Goal: Information Seeking & Learning: Learn about a topic

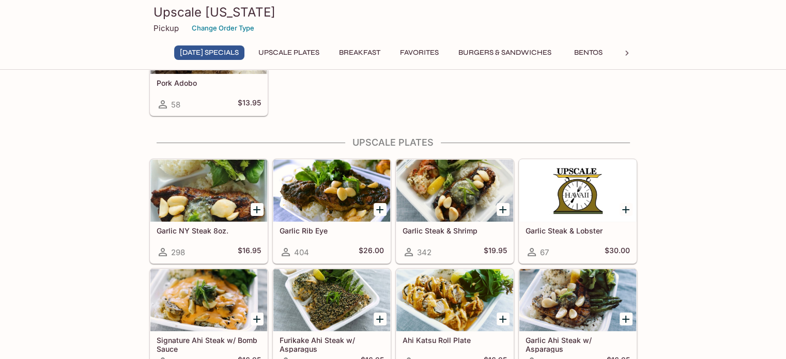
scroll to position [103, 0]
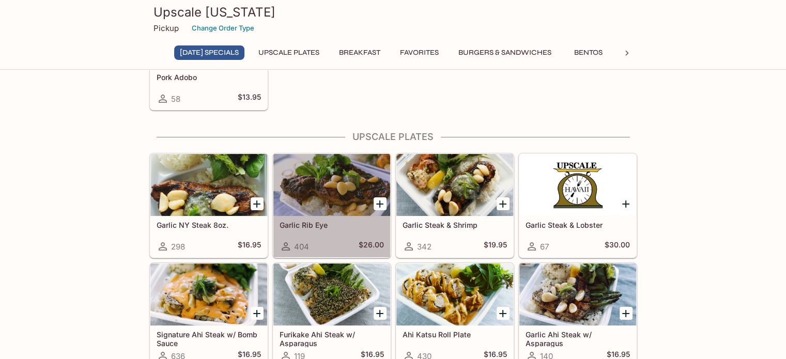
click at [324, 193] on div at bounding box center [331, 185] width 117 height 62
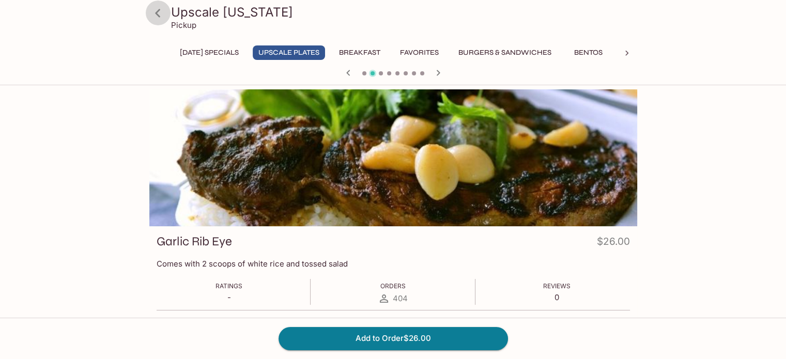
click at [154, 10] on icon at bounding box center [158, 13] width 18 height 18
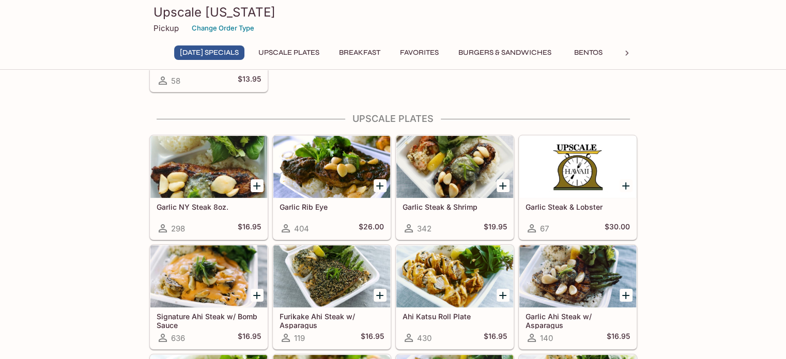
scroll to position [155, 0]
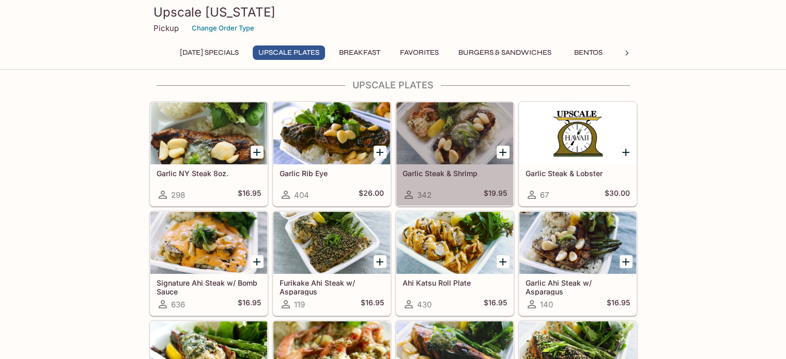
click at [453, 143] on div at bounding box center [454, 133] width 117 height 62
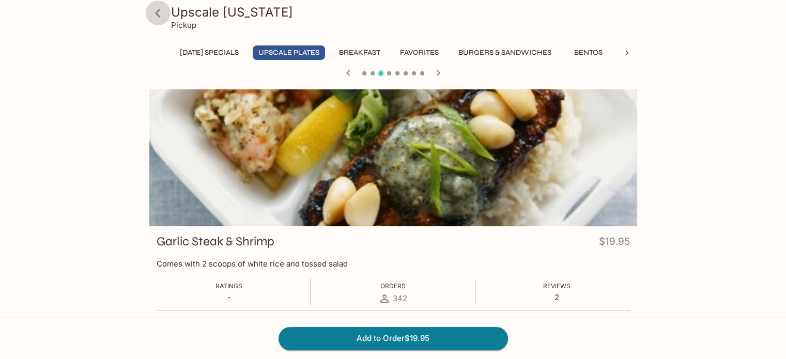
click at [158, 12] on icon at bounding box center [158, 13] width 18 height 18
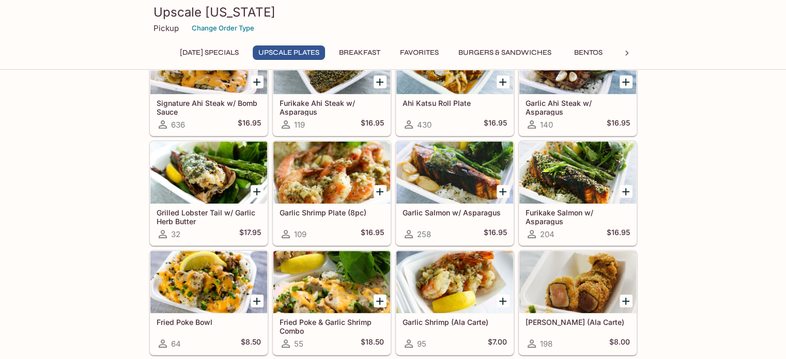
scroll to position [310, 0]
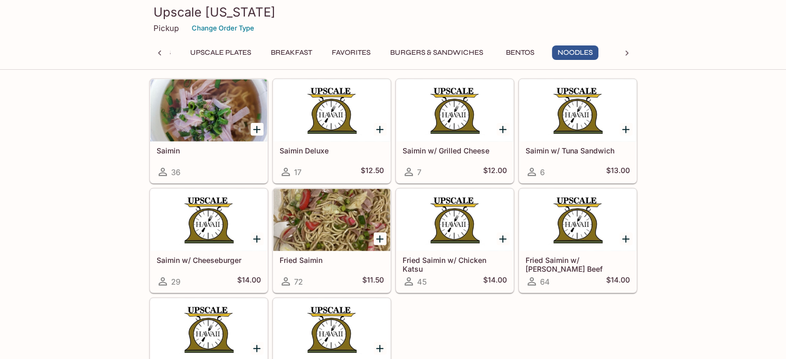
scroll to position [2585, 0]
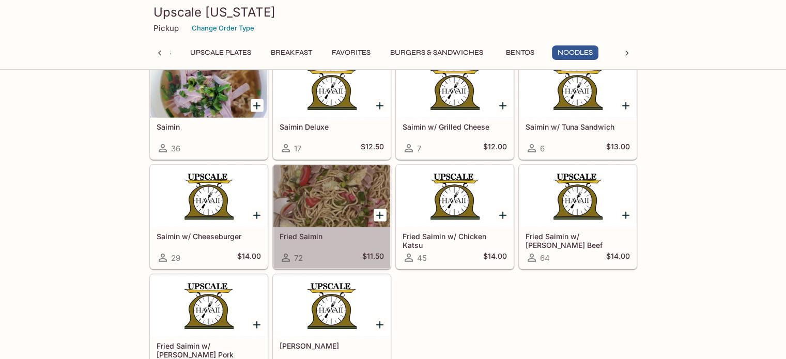
click at [332, 202] on div at bounding box center [331, 196] width 117 height 62
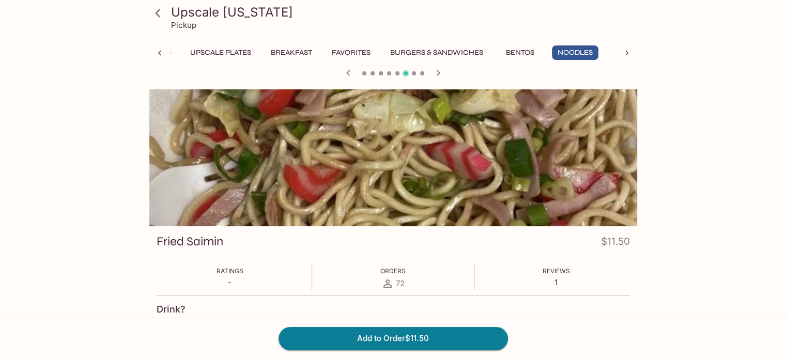
click at [155, 12] on icon at bounding box center [158, 13] width 18 height 18
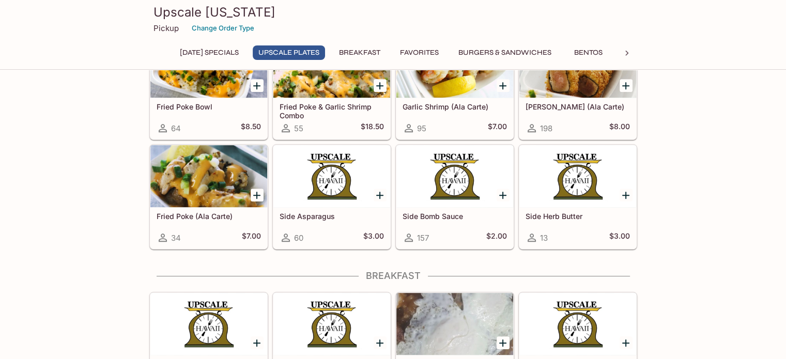
scroll to position [521, 0]
